Goal: Find specific page/section: Find specific page/section

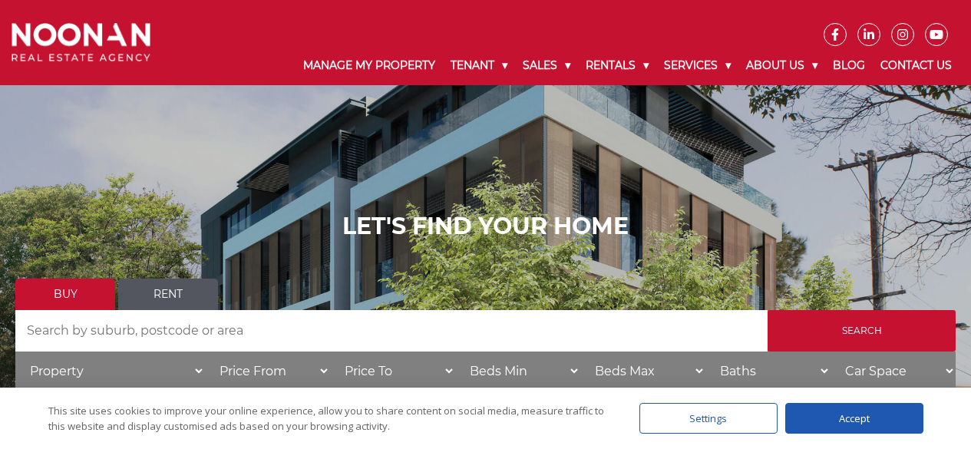
scroll to position [153, 0]
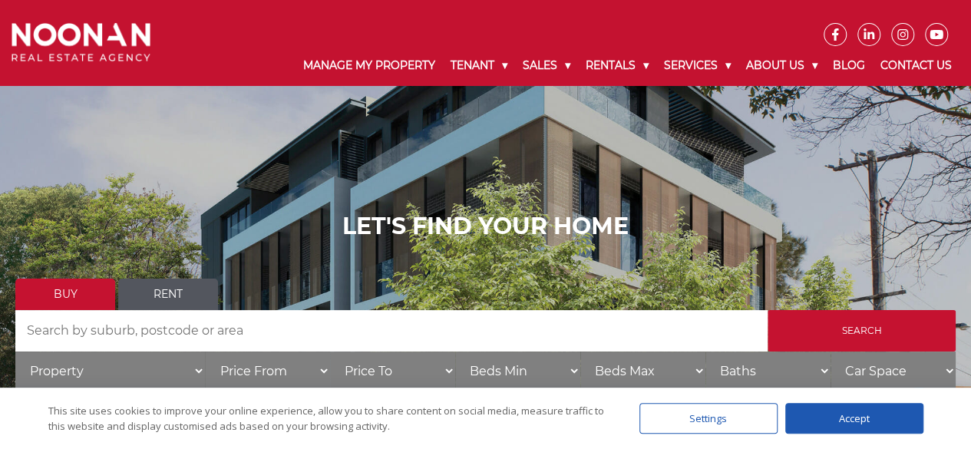
click at [196, 367] on select "Property House Villa Apartment Townhouse Duplex Semi-detached Unit Terrace Other" at bounding box center [110, 370] width 190 height 39
select select "House"
click at [15, 351] on select "Property House Villa Apartment Townhouse Duplex Semi-detached Unit Terrace Other" at bounding box center [110, 370] width 190 height 39
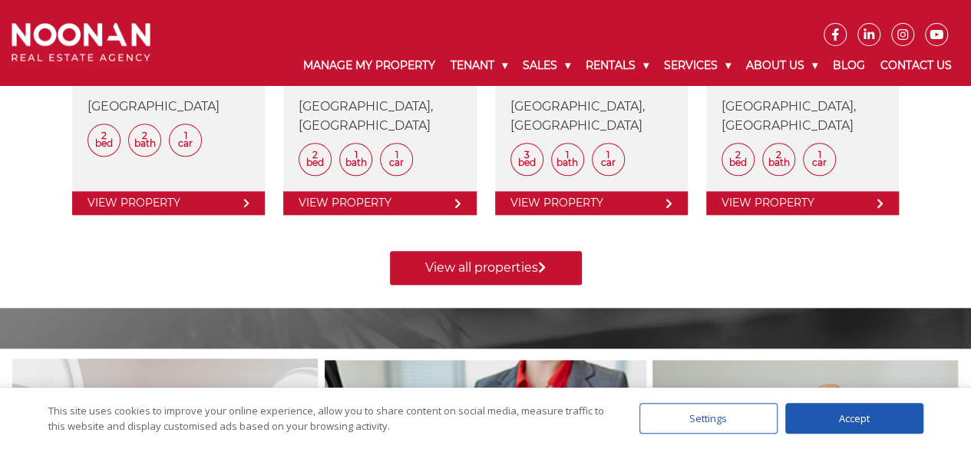
scroll to position [839, 0]
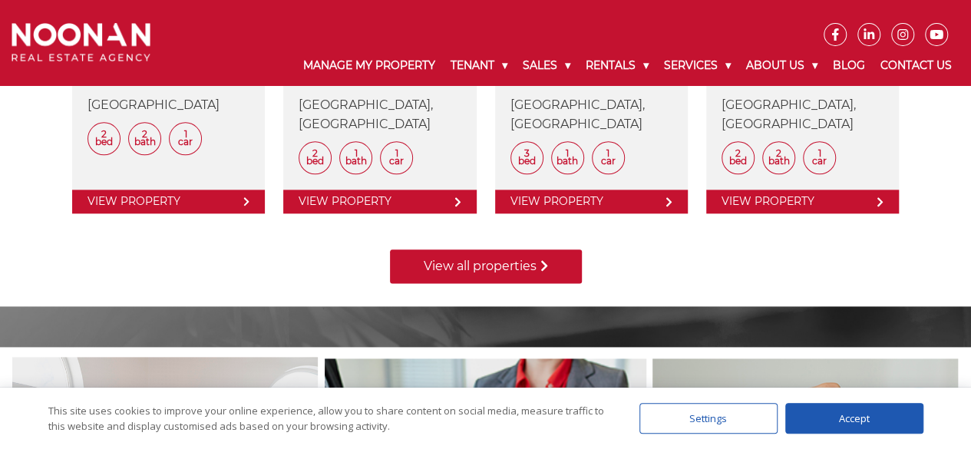
click at [540, 259] on link "View all properties" at bounding box center [486, 266] width 192 height 34
